Goal: Information Seeking & Learning: Learn about a topic

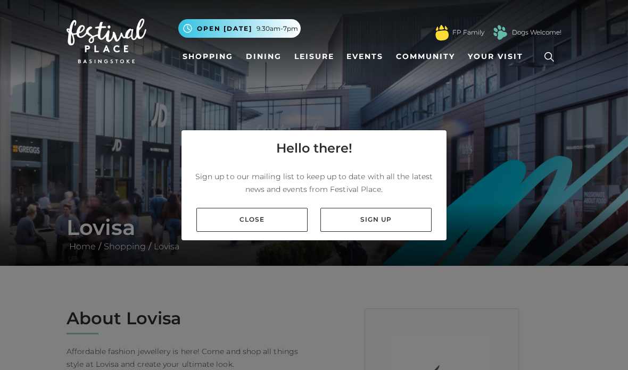
scroll to position [41, 0]
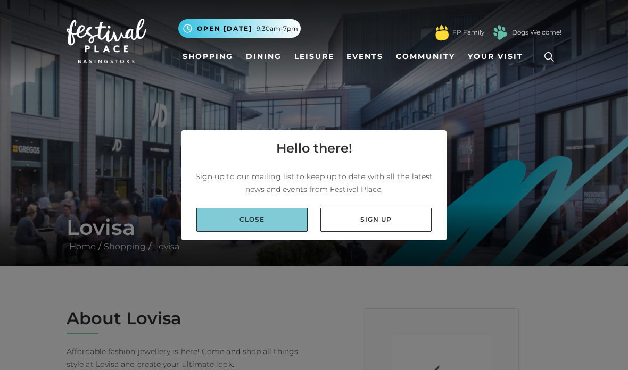
click at [274, 208] on link "Close" at bounding box center [251, 220] width 111 height 24
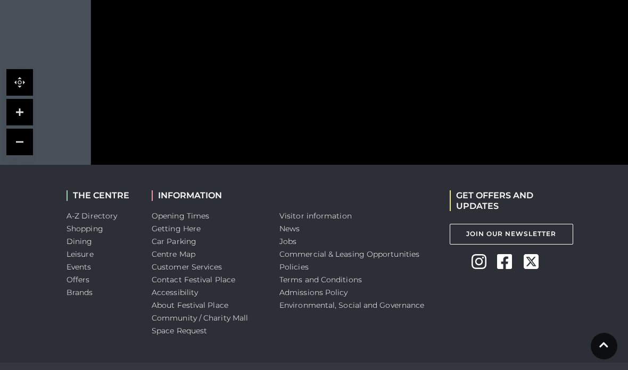
scroll to position [962, 0]
click at [293, 238] on link "Jobs" at bounding box center [287, 243] width 17 height 10
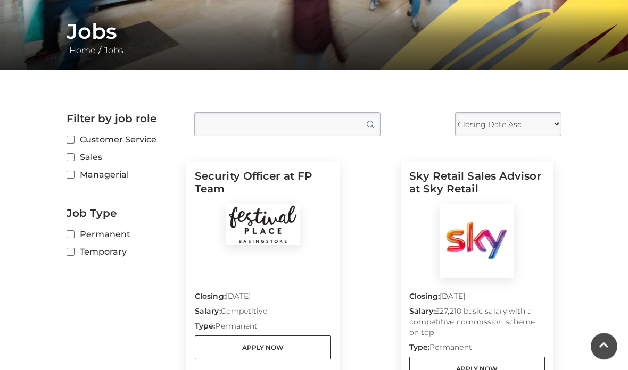
scroll to position [208, 0]
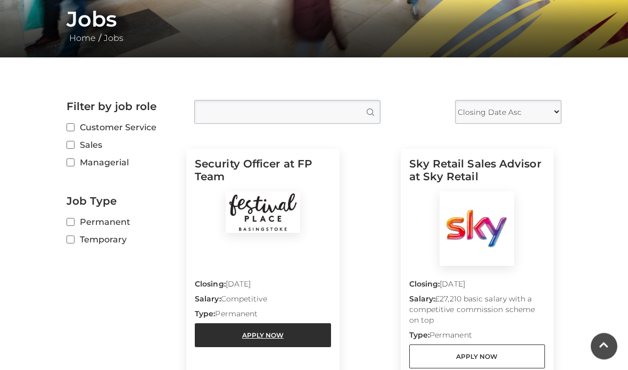
click at [308, 330] on link "Apply Now" at bounding box center [263, 335] width 136 height 24
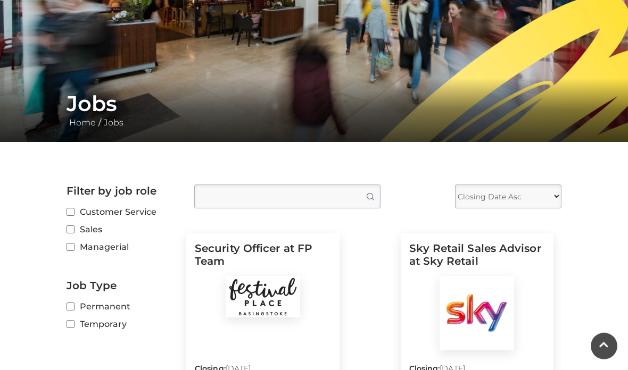
scroll to position [0, 0]
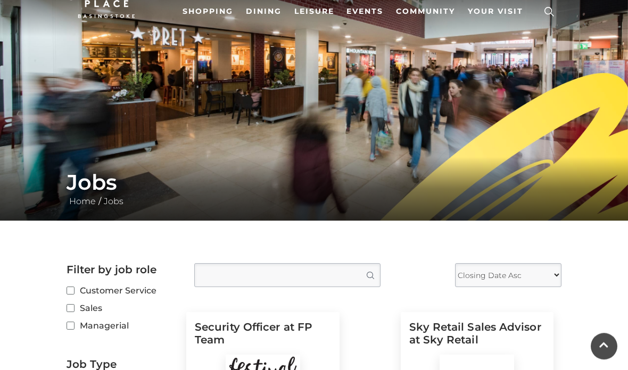
click at [279, 277] on input "Type job position" at bounding box center [287, 275] width 186 height 24
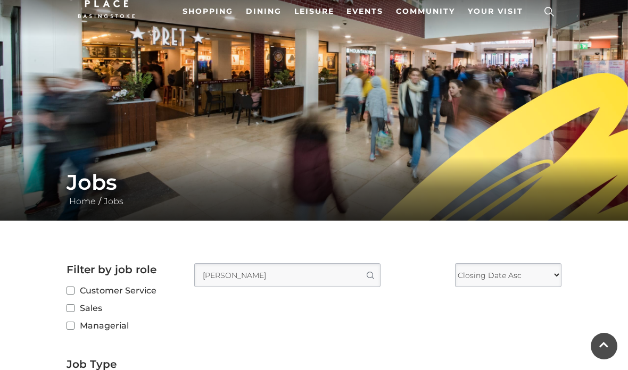
type input "louisa"
click at [369, 275] on button "Search" at bounding box center [369, 275] width 21 height 23
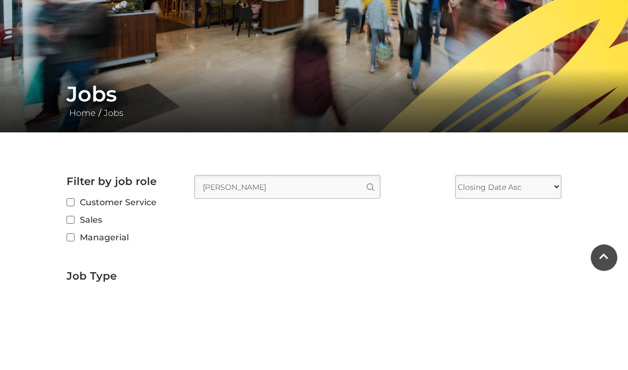
scroll to position [0, 0]
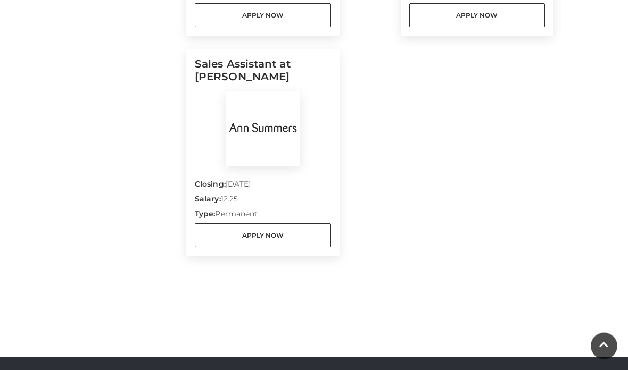
scroll to position [1164, 0]
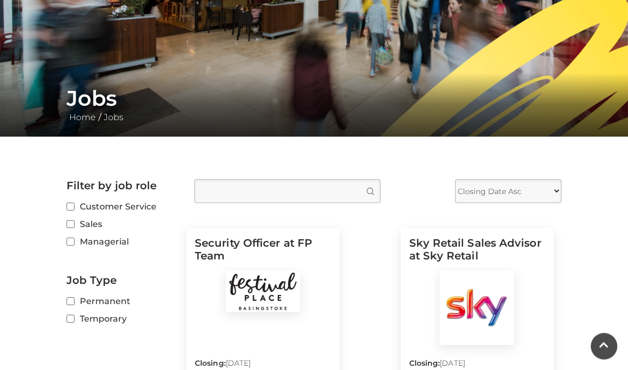
click at [119, 318] on label "Temporary" at bounding box center [122, 318] width 112 height 13
click at [73, 318] on input "Temporary" at bounding box center [69, 319] width 7 height 7
checkbox input "true"
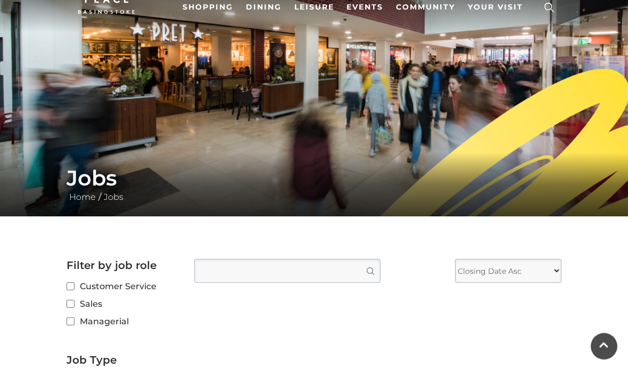
scroll to position [0, 0]
